Goal: Check status: Check status

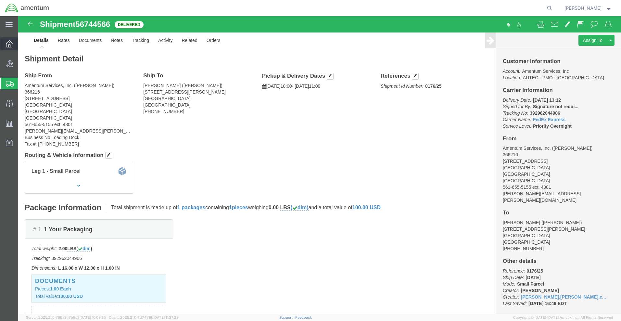
click at [11, 43] on icon at bounding box center [9, 43] width 7 height 7
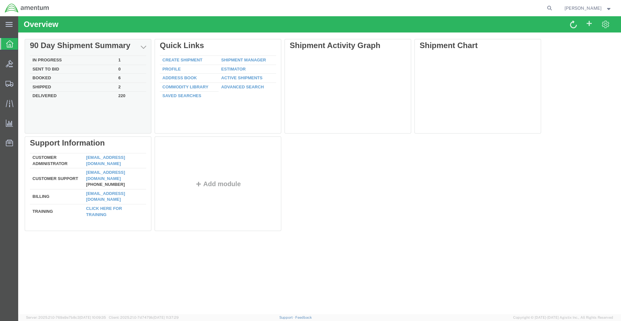
click at [43, 94] on td "Delivered" at bounding box center [73, 95] width 86 height 7
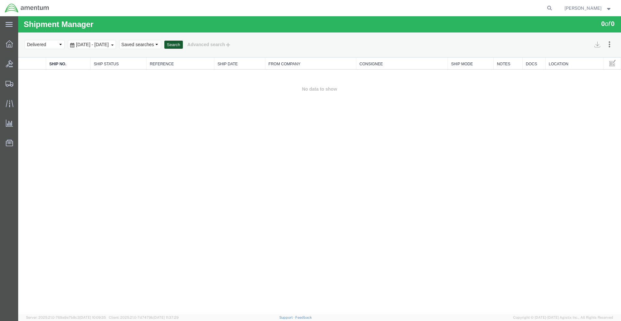
click at [183, 44] on button "Search" at bounding box center [173, 45] width 19 height 8
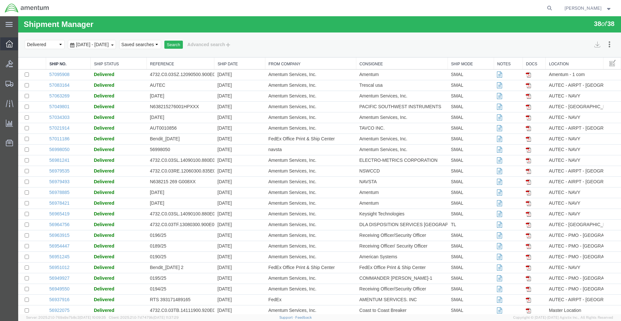
click at [7, 44] on icon at bounding box center [9, 43] width 7 height 7
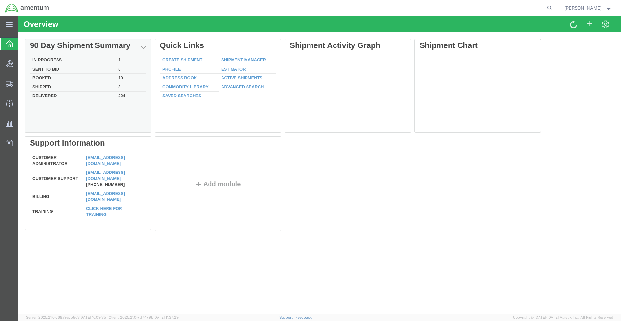
click at [45, 76] on td "Booked" at bounding box center [73, 78] width 86 height 9
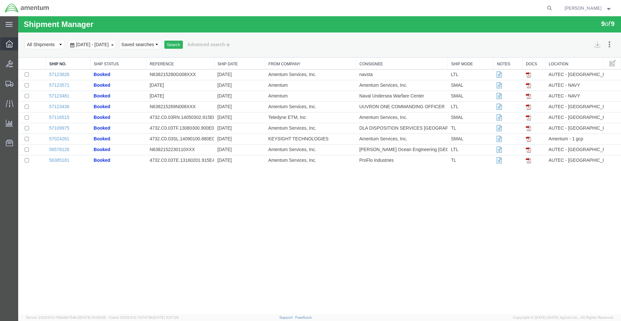
click at [22, 42] on span "Overview" at bounding box center [20, 43] width 5 height 13
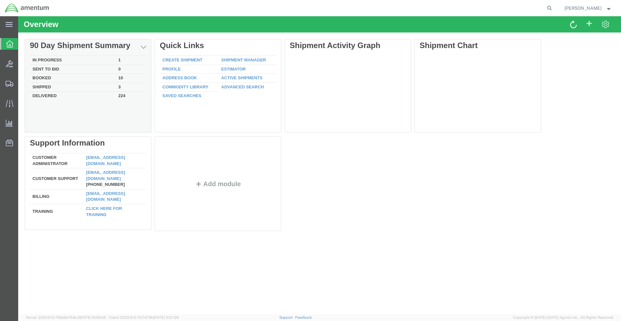
click at [44, 95] on td "Delivered" at bounding box center [73, 95] width 86 height 7
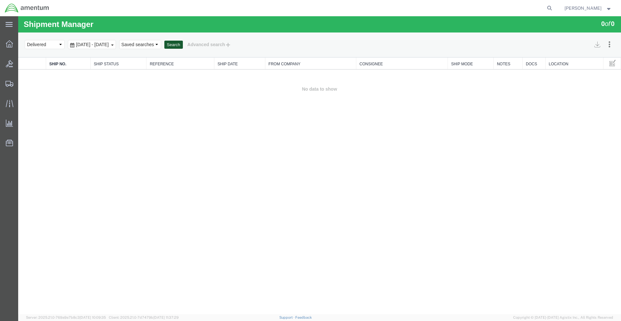
click at [183, 44] on button "Search" at bounding box center [173, 45] width 19 height 8
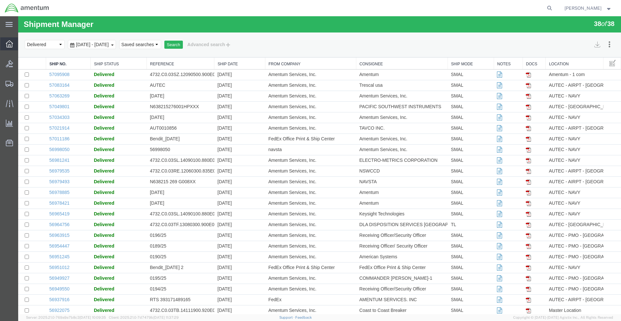
click at [22, 43] on span "Overview" at bounding box center [20, 43] width 5 height 13
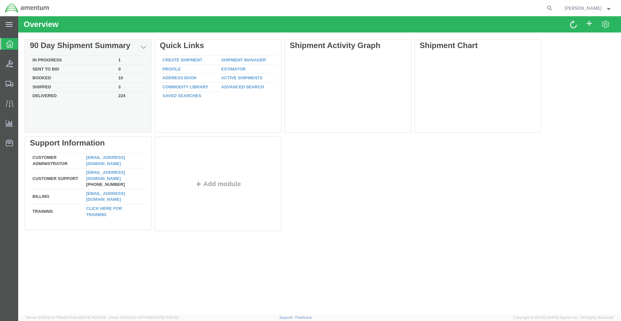
click at [44, 86] on td "Shipped" at bounding box center [73, 86] width 86 height 9
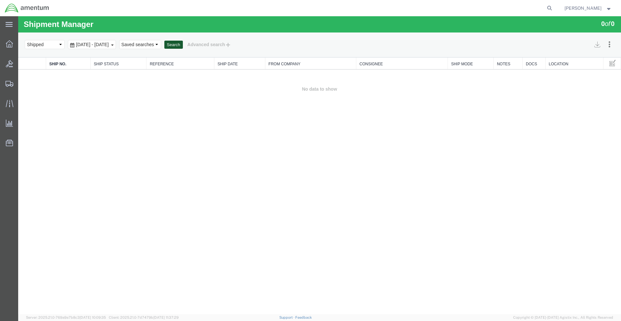
click at [183, 44] on button "Search" at bounding box center [173, 45] width 19 height 8
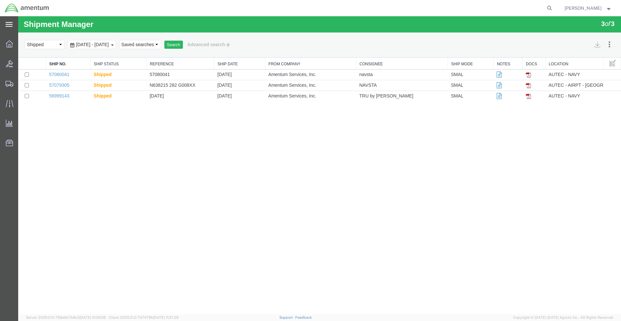
click at [7, 23] on icon at bounding box center [9, 24] width 7 height 5
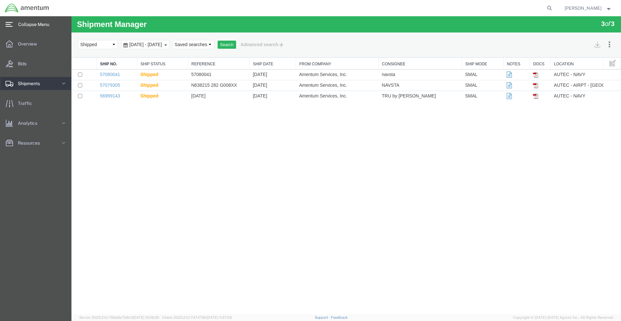
click at [66, 82] on icon at bounding box center [63, 83] width 6 height 6
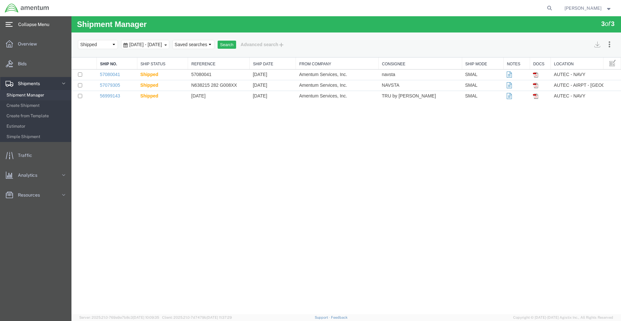
click at [30, 96] on span "Shipment Manager" at bounding box center [36, 95] width 60 height 13
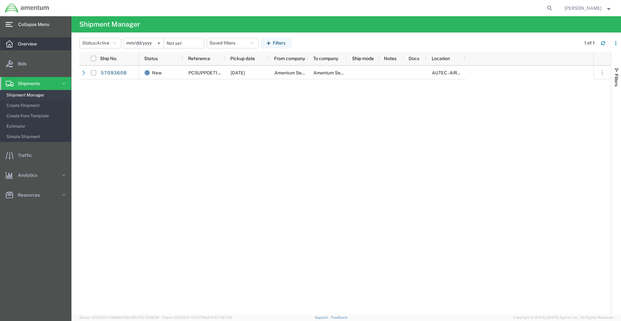
click at [29, 43] on span "Overview" at bounding box center [30, 43] width 24 height 13
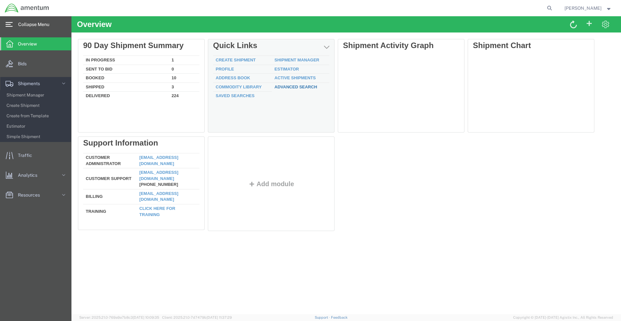
click at [293, 85] on link "Advanced Search" at bounding box center [295, 86] width 43 height 5
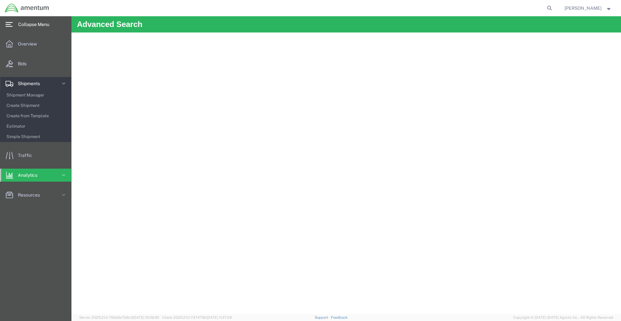
click at [29, 81] on span "Shipments" at bounding box center [31, 83] width 27 height 13
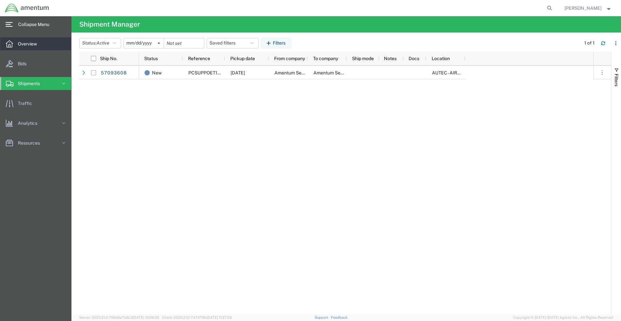
click at [32, 44] on span "Overview" at bounding box center [30, 43] width 24 height 13
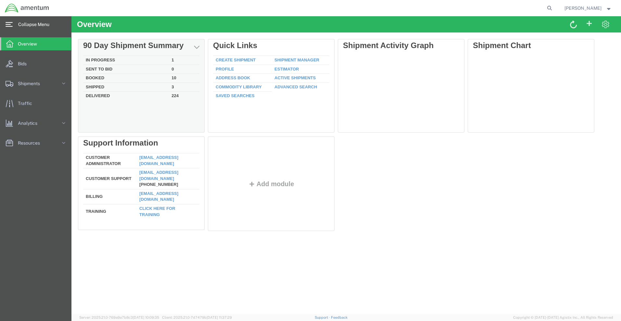
click at [94, 85] on td "Shipped" at bounding box center [126, 86] width 86 height 9
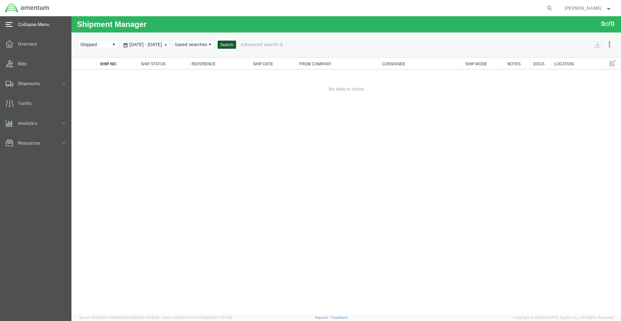
click at [236, 43] on button "Search" at bounding box center [227, 45] width 19 height 8
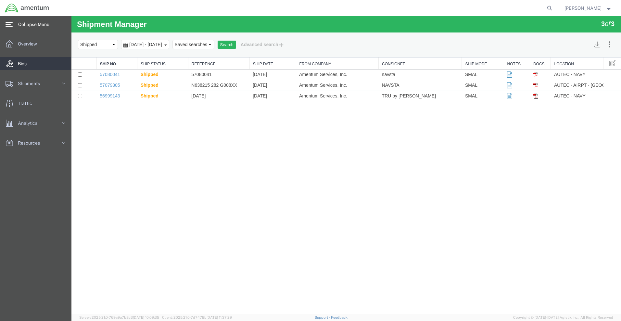
click at [35, 63] on link "Bids" at bounding box center [35, 63] width 71 height 13
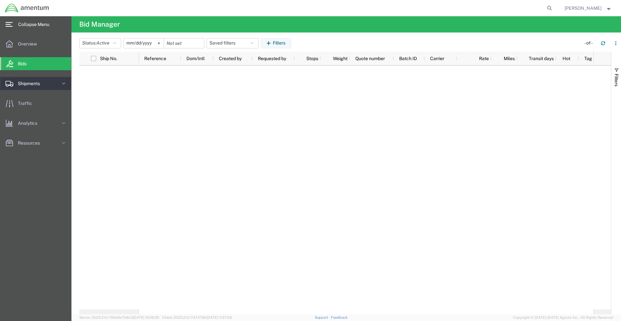
click at [53, 82] on link "Shipments" at bounding box center [35, 83] width 71 height 13
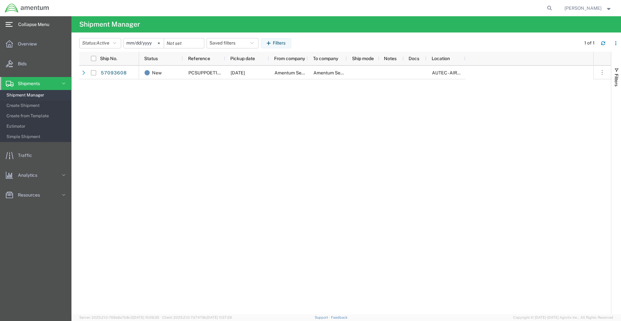
click at [33, 93] on span "Shipment Manager" at bounding box center [36, 95] width 60 height 13
click at [26, 95] on span "Shipment Manager" at bounding box center [36, 95] width 60 height 13
click at [62, 84] on icon at bounding box center [63, 83] width 6 height 6
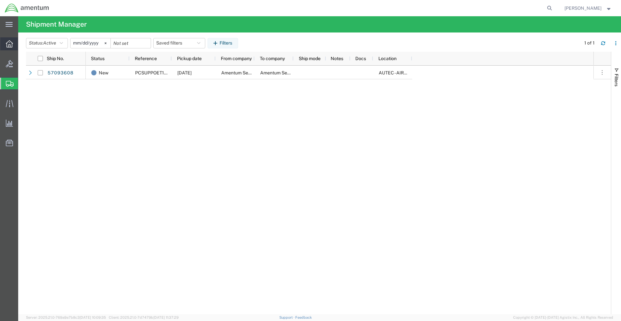
click at [22, 42] on span "Overview" at bounding box center [20, 43] width 5 height 13
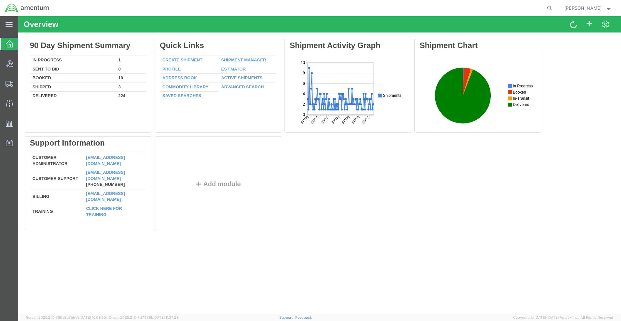
drag, startPoint x: 599, startPoint y: 6, endPoint x: 565, endPoint y: 1, distance: 34.5
click at [599, 6] on span "[PERSON_NAME]" at bounding box center [582, 8] width 37 height 7
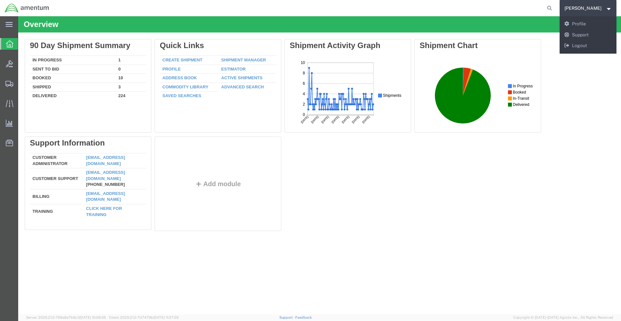
click at [400, 10] on agx-global-search at bounding box center [451, 8] width 208 height 16
